Goal: Information Seeking & Learning: Understand process/instructions

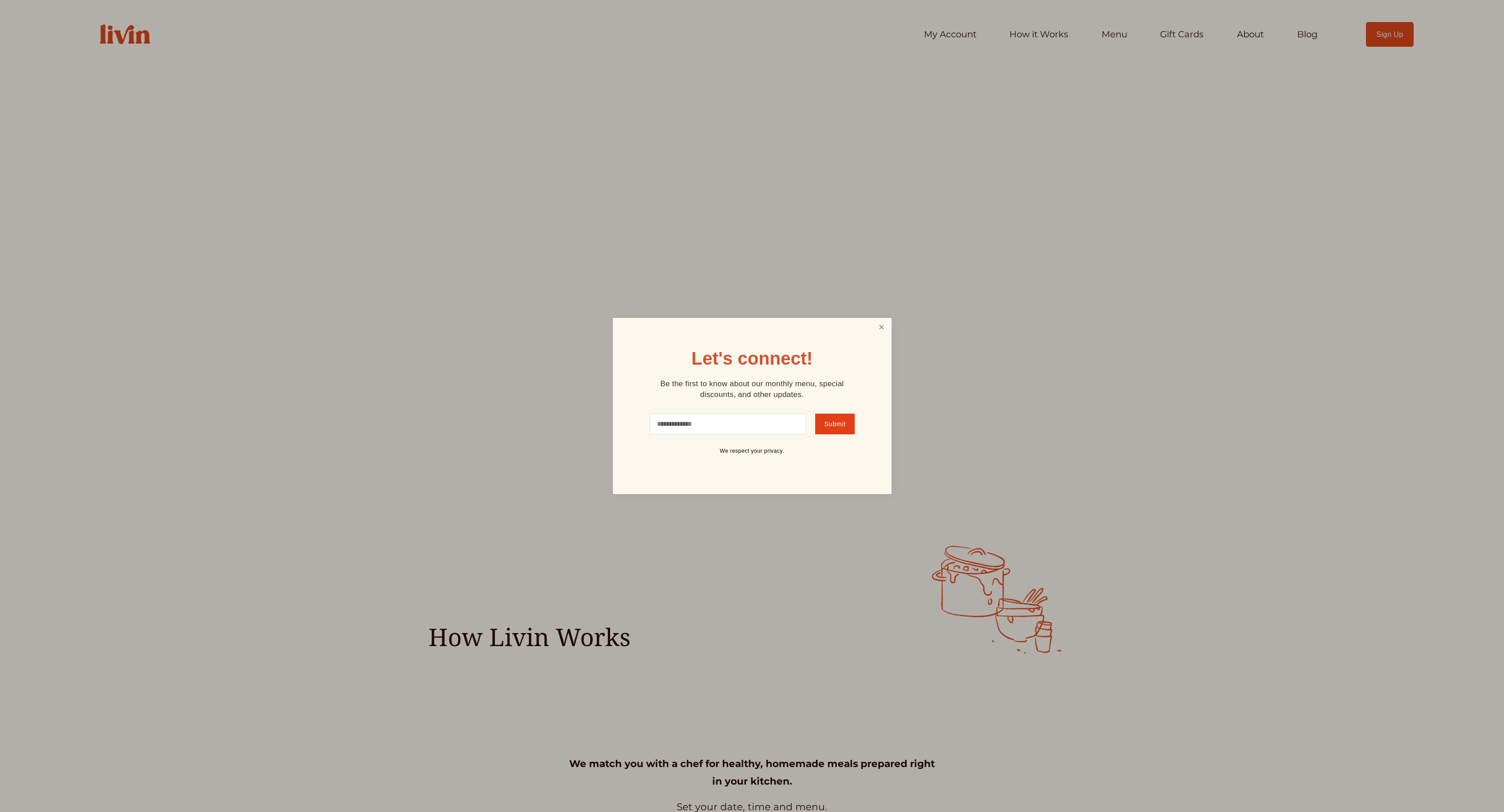
click at [877, 322] on link "Close" at bounding box center [881, 327] width 17 height 16
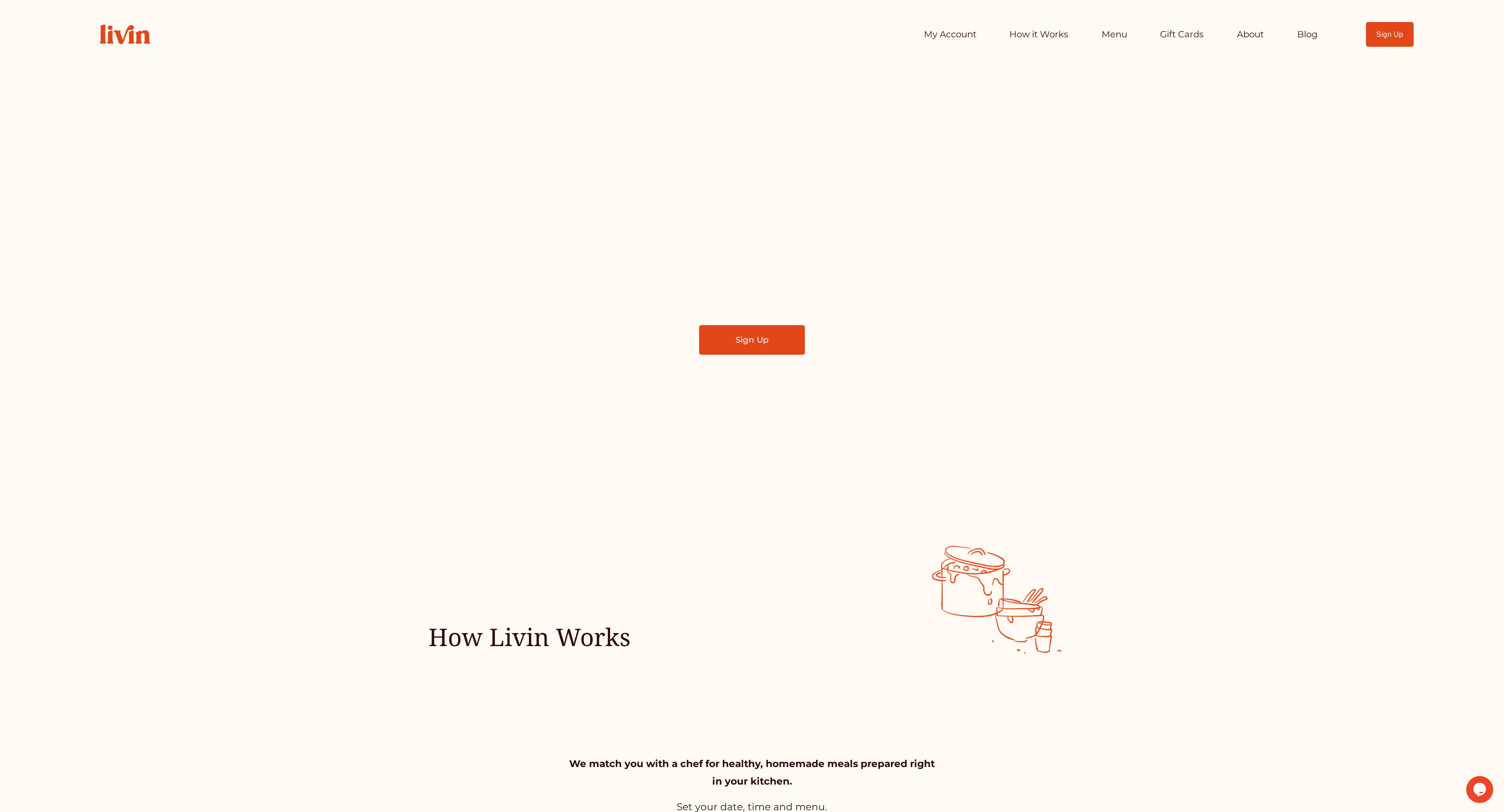
click at [1022, 36] on link "How it Works" at bounding box center [1039, 34] width 59 height 18
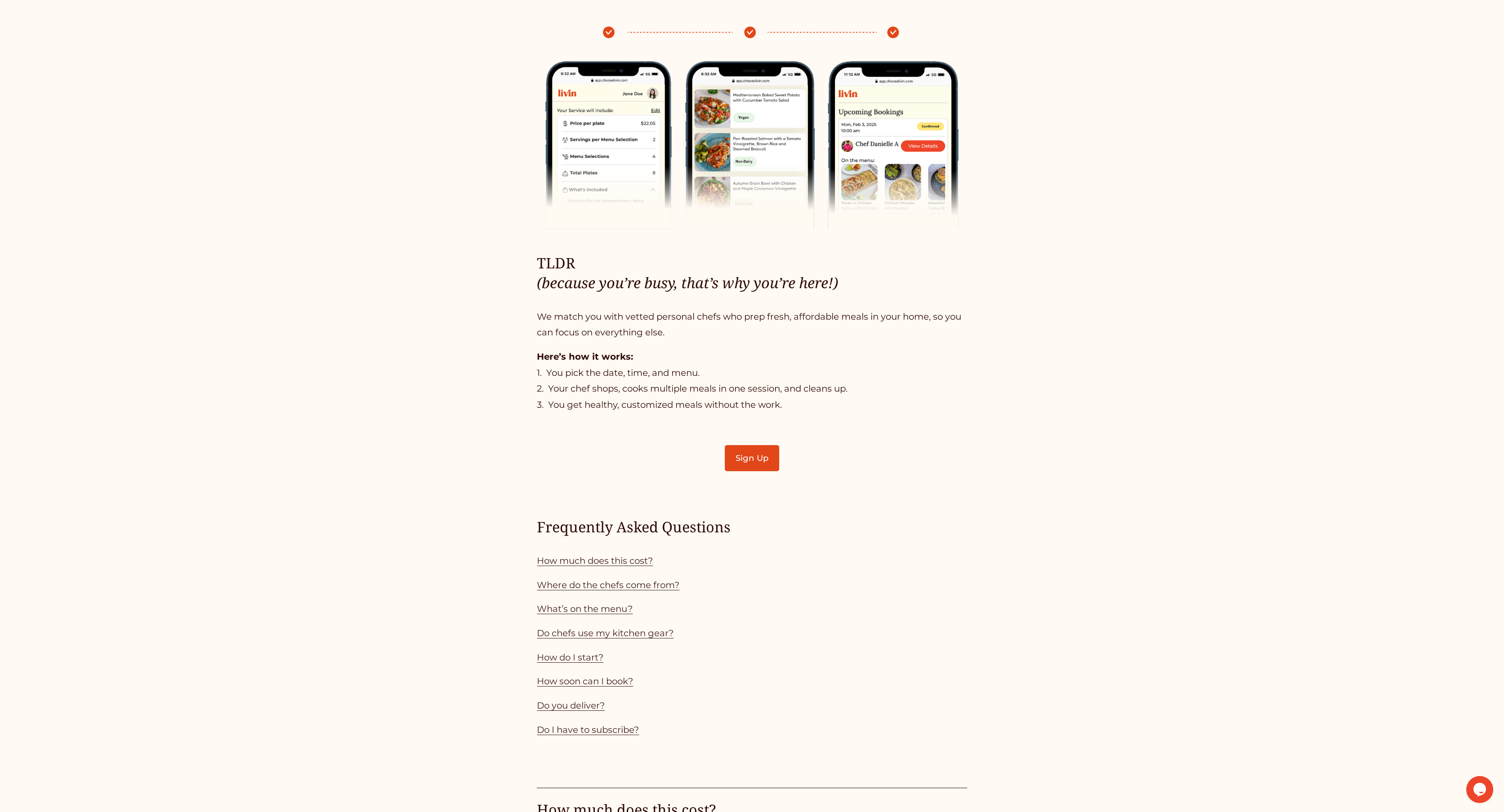
scroll to position [453, 0]
click at [632, 555] on p "How much does this cost?" at bounding box center [752, 560] width 430 height 16
click at [631, 559] on link "How much does this cost?" at bounding box center [595, 560] width 116 height 11
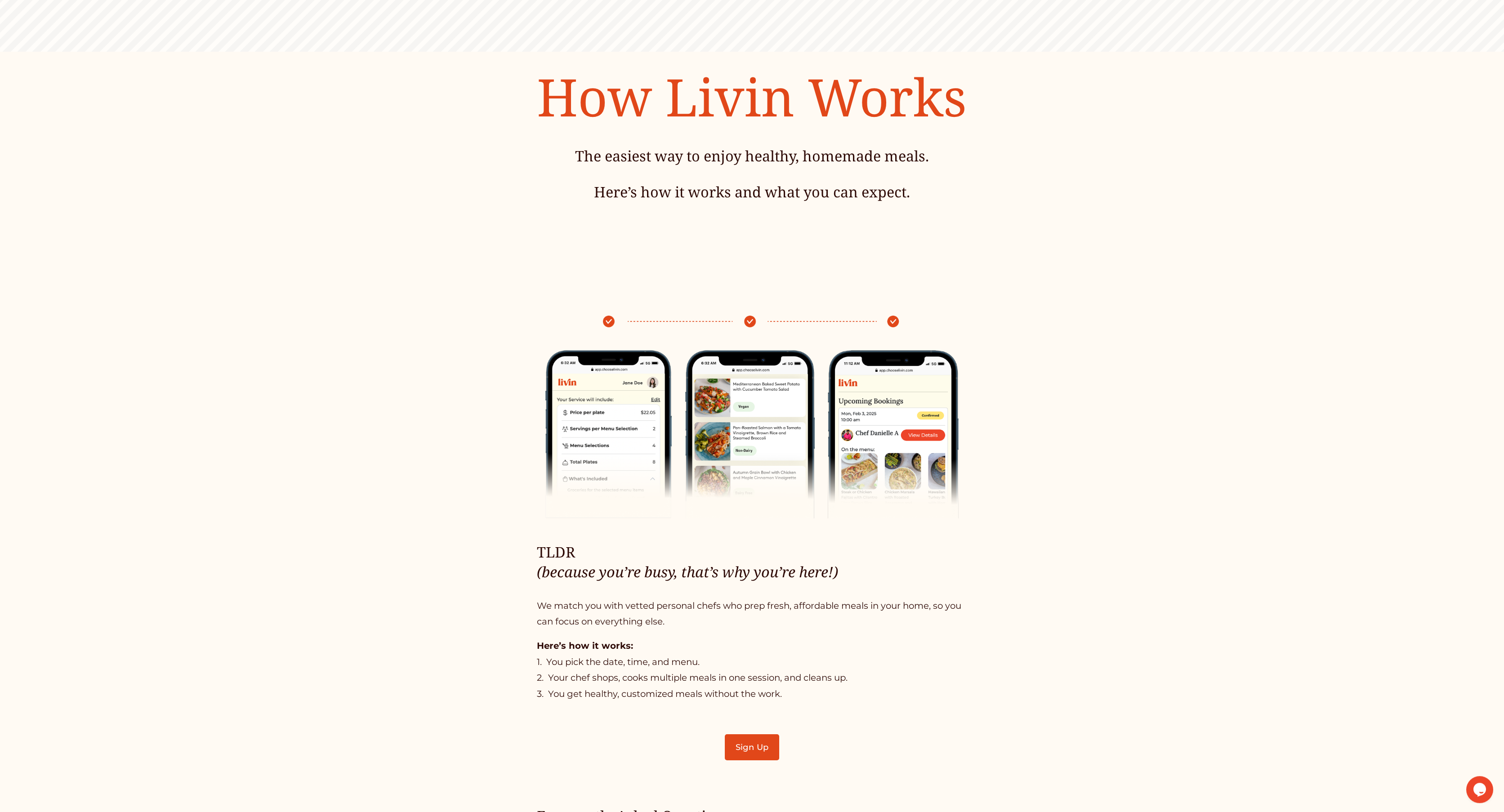
scroll to position [180, 0]
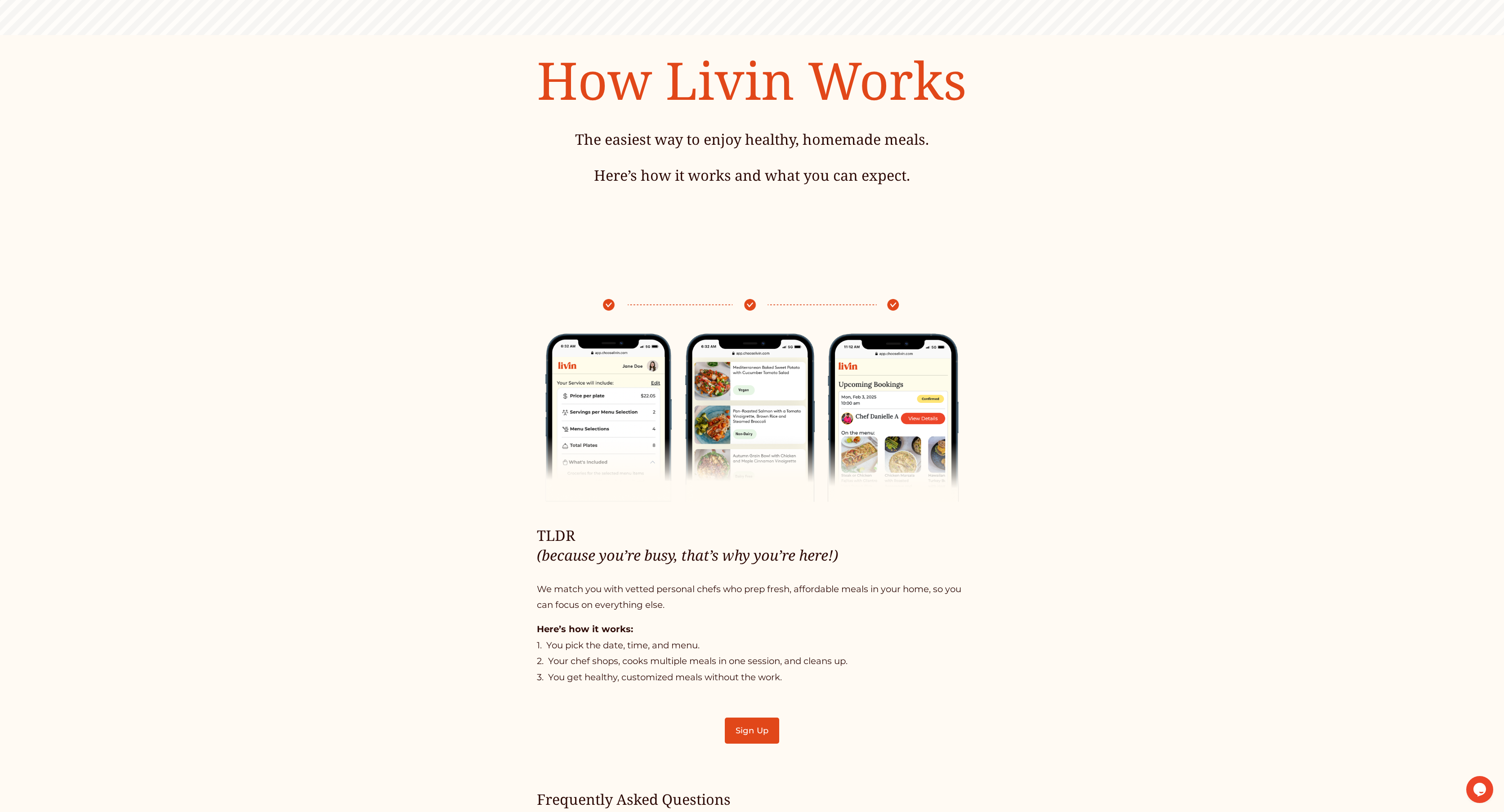
click at [781, 668] on p "Here’s how it works: 1. You pick the date, time, and menu. 2. Your chef shops, …" at bounding box center [752, 653] width 430 height 64
click at [709, 684] on p "Here’s how it works: 1. You pick the date, time, and menu. 2. Your chef shops, …" at bounding box center [752, 653] width 430 height 64
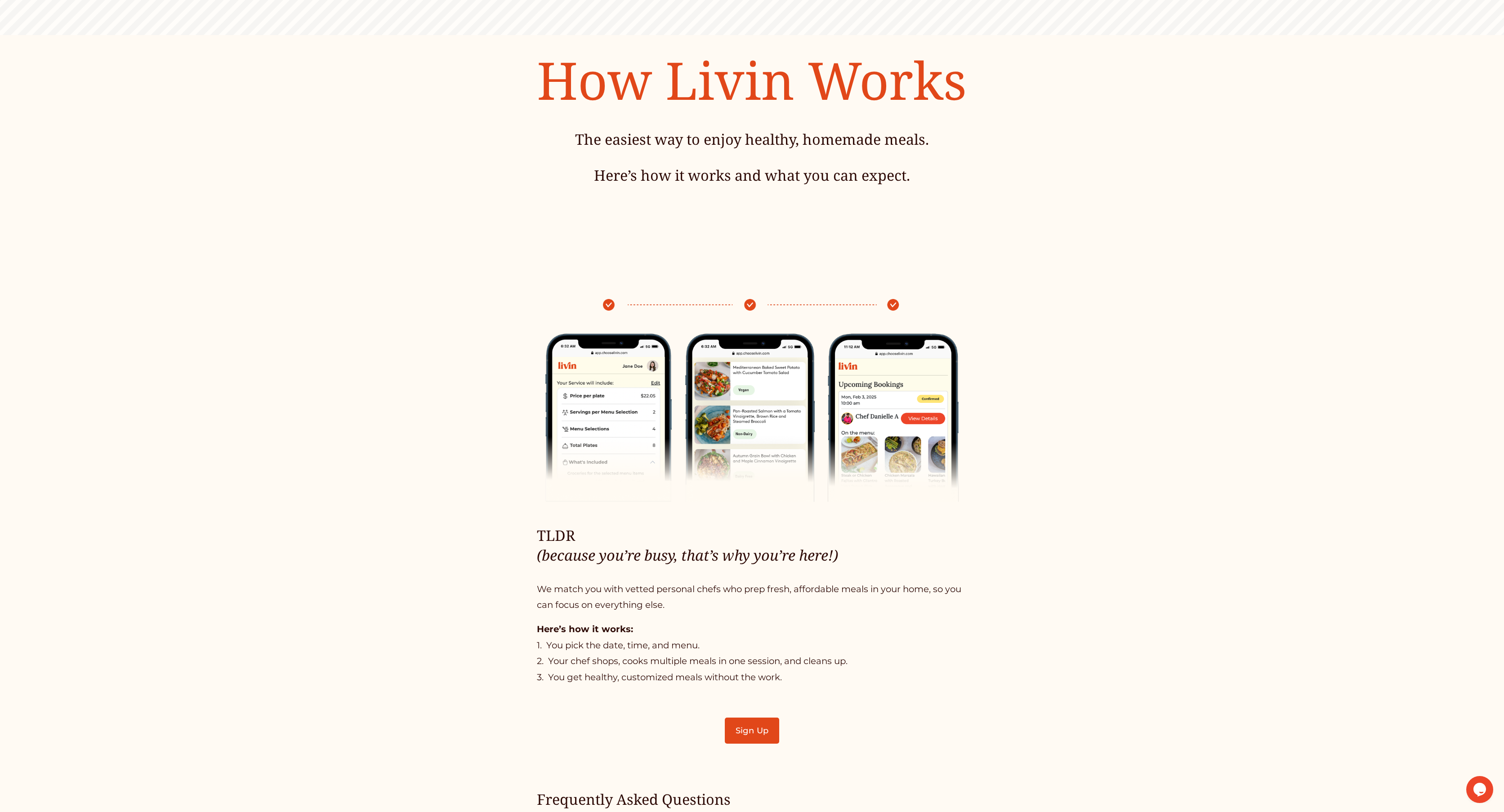
click at [708, 677] on p "Here’s how it works: 1. You pick the date, time, and menu. 2. Your chef shops, …" at bounding box center [752, 653] width 430 height 64
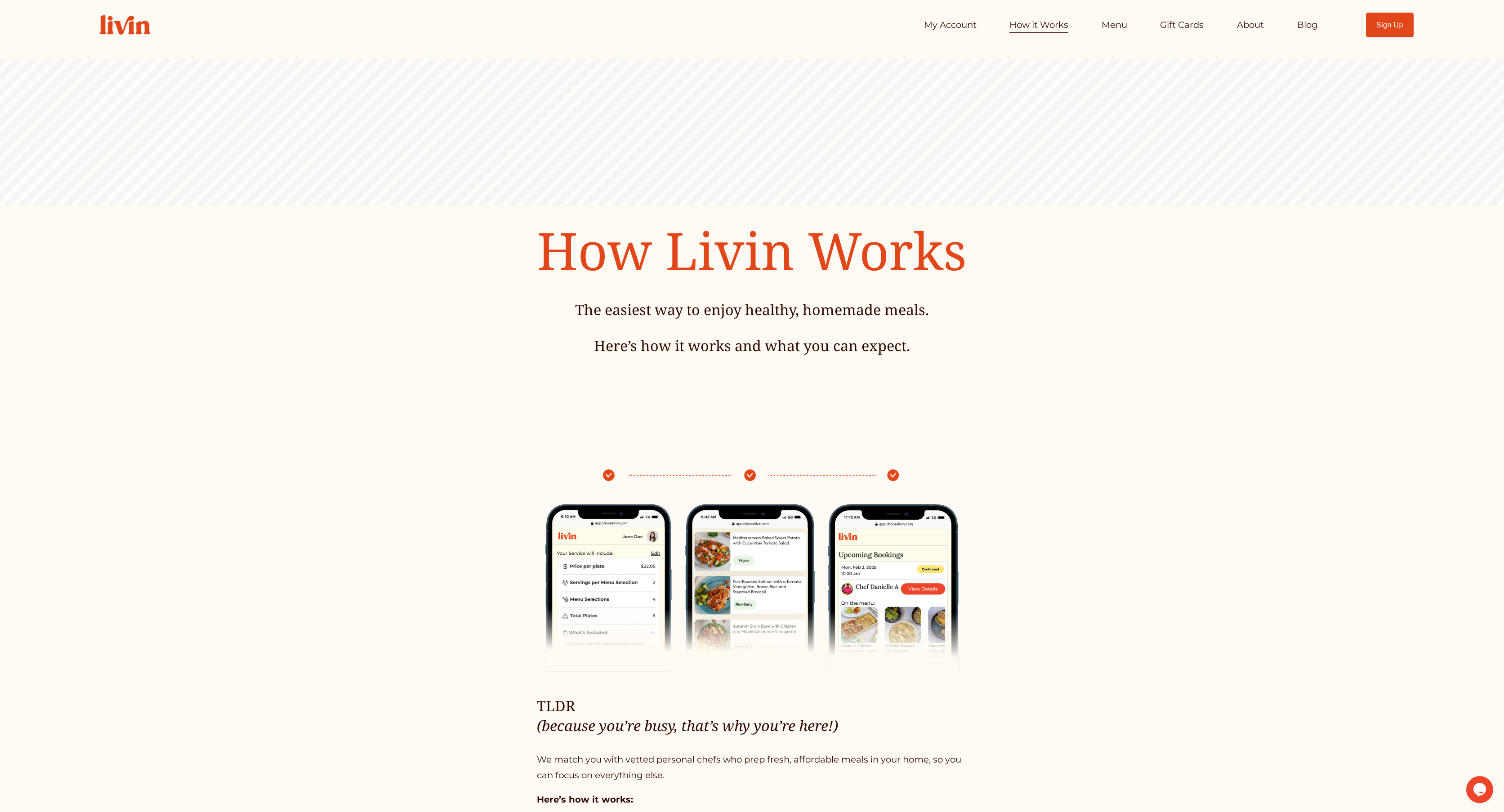
scroll to position [0, 0]
